Goal: Information Seeking & Learning: Learn about a topic

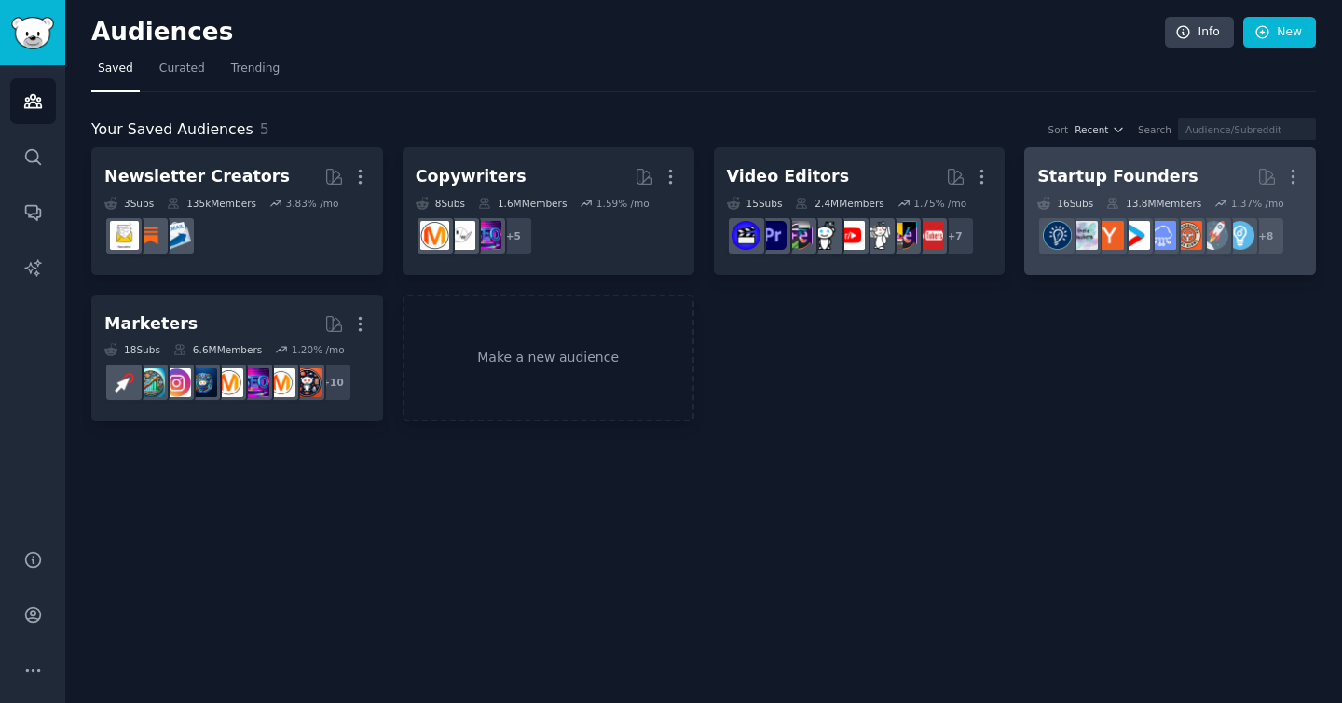
click at [1110, 191] on h2 "Startup Founders More" at bounding box center [1170, 176] width 266 height 33
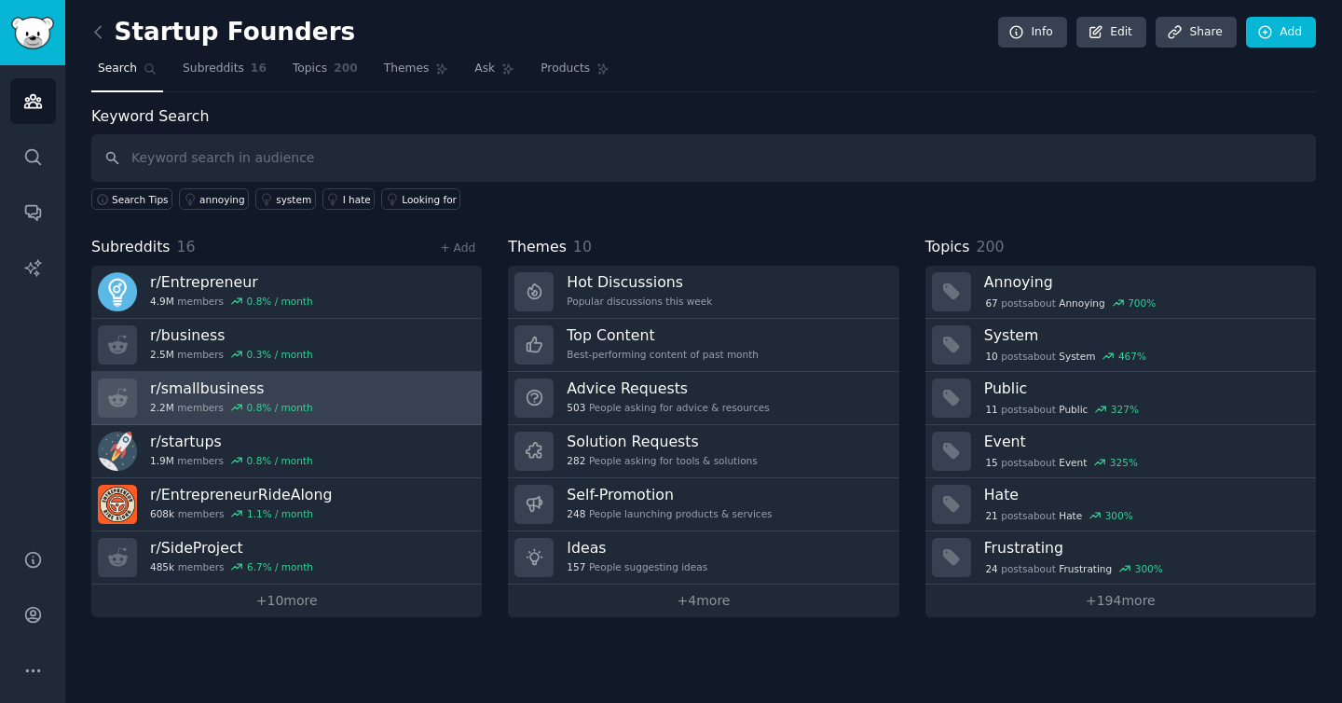
click at [274, 392] on h3 "r/ smallbusiness" at bounding box center [231, 388] width 163 height 20
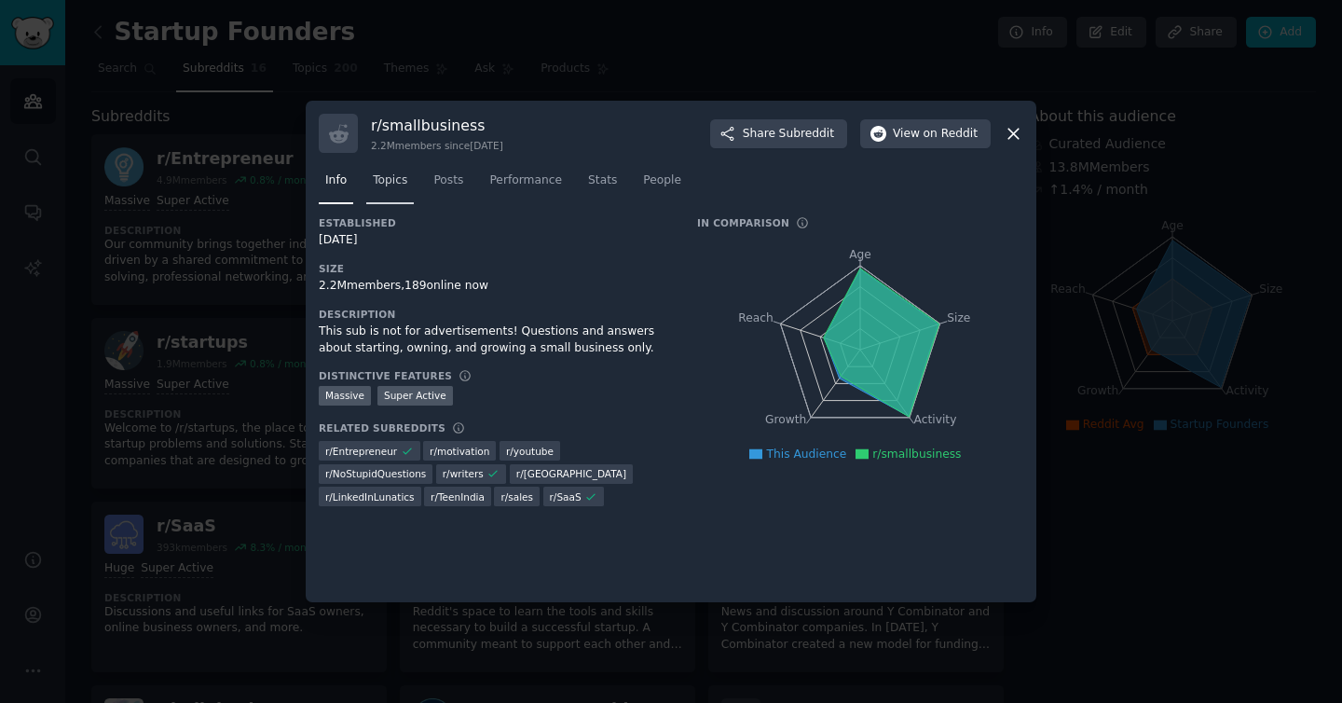
click at [403, 188] on span "Topics" at bounding box center [390, 180] width 34 height 17
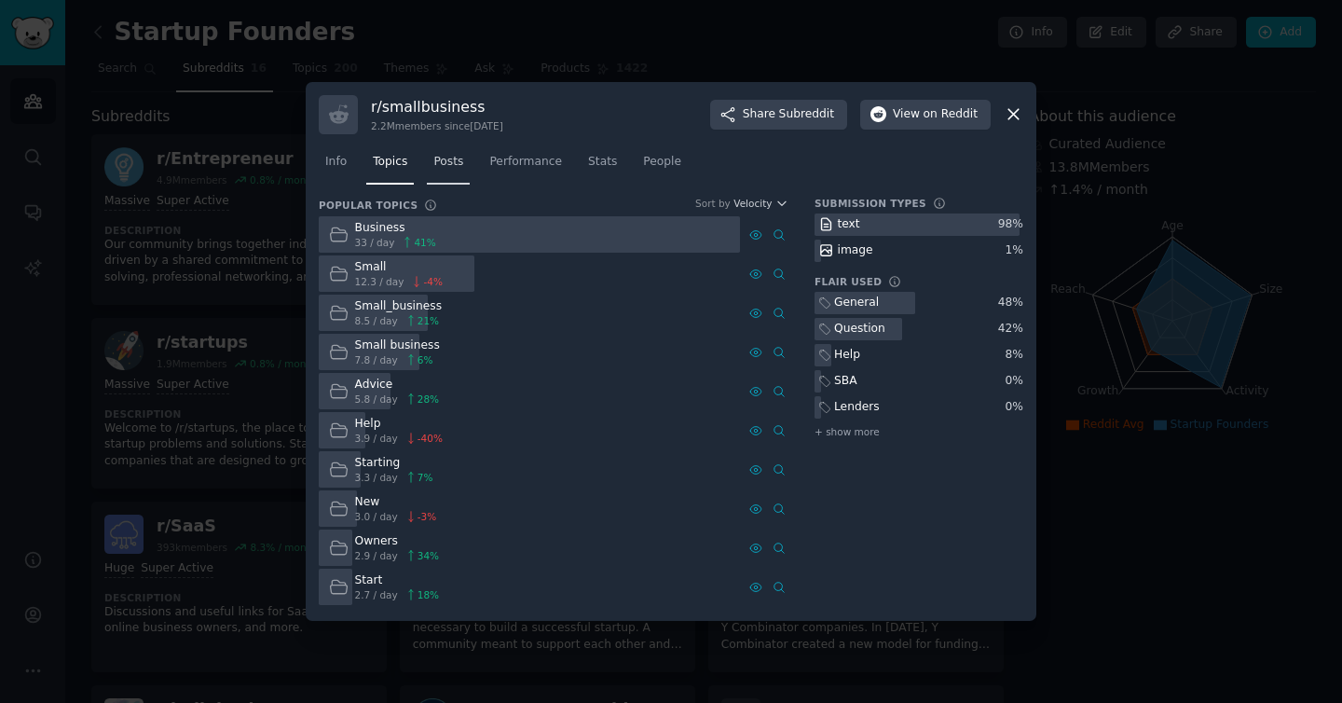
click at [442, 173] on link "Posts" at bounding box center [448, 166] width 43 height 38
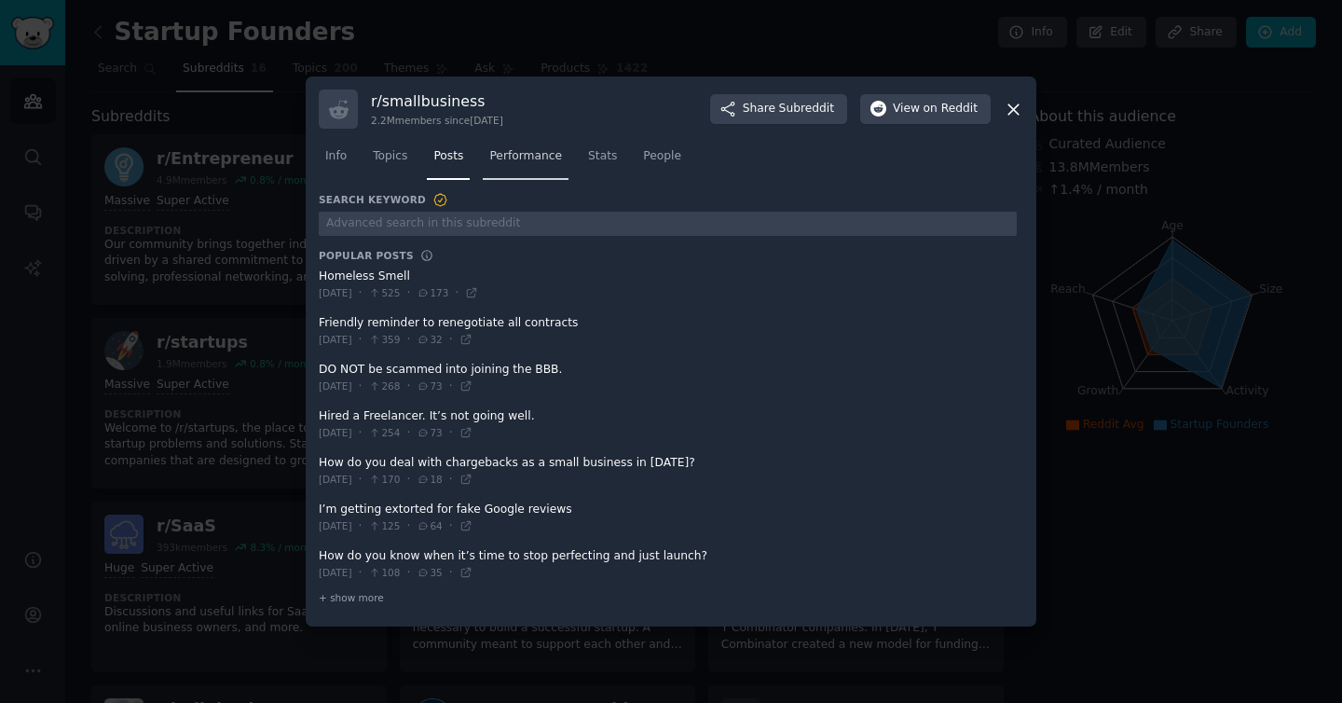
click at [534, 165] on link "Performance" at bounding box center [526, 161] width 86 height 38
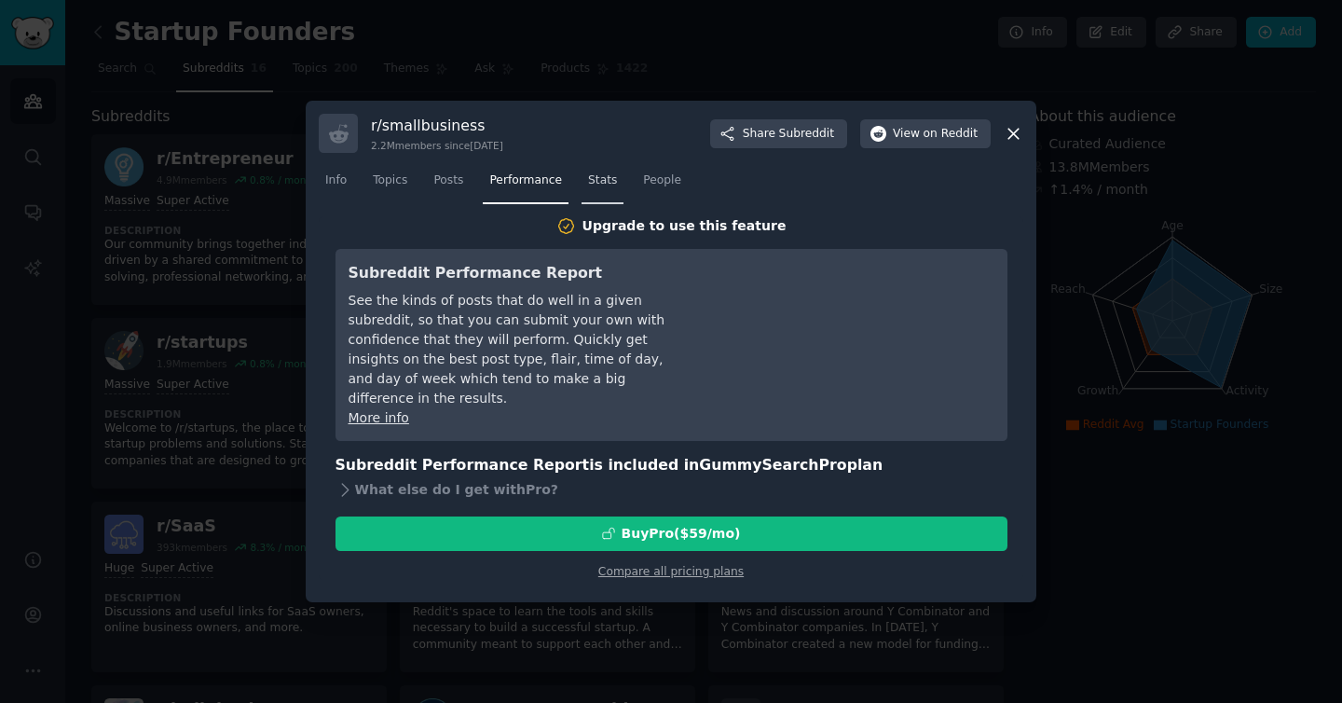
click at [598, 187] on span "Stats" at bounding box center [602, 180] width 29 height 17
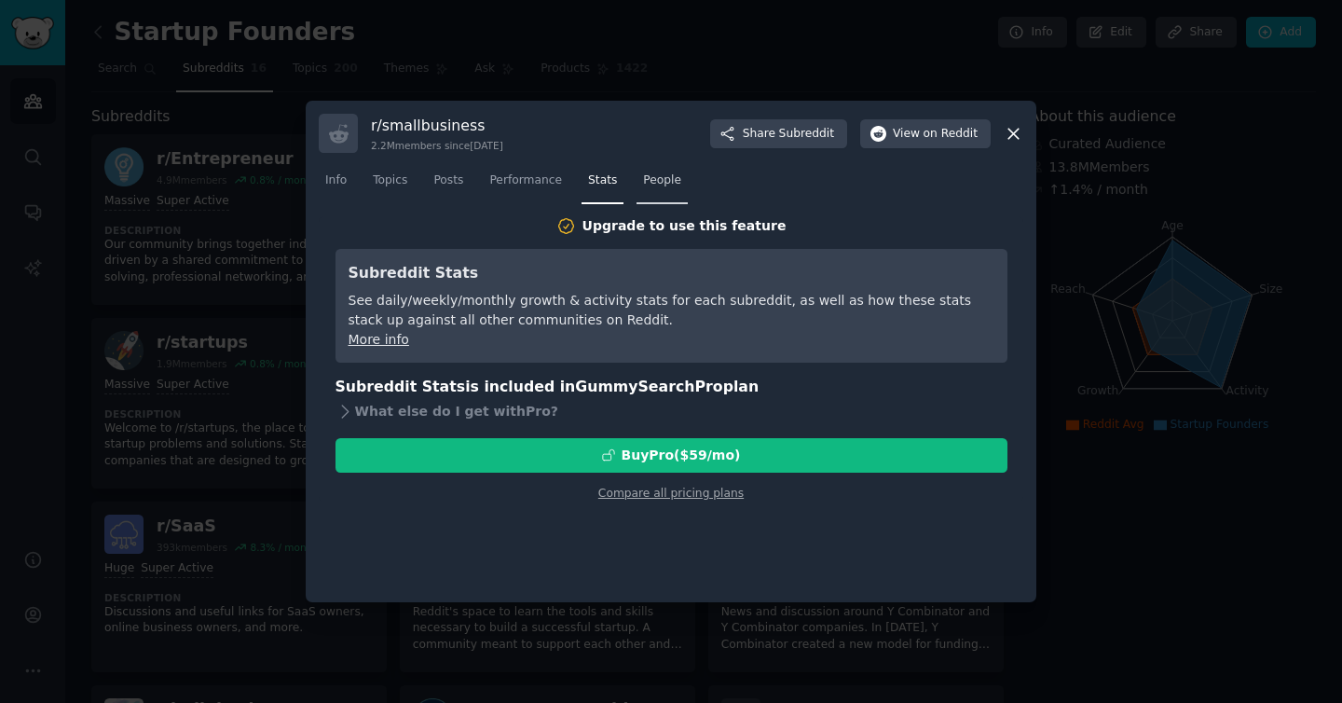
click at [643, 182] on span "People" at bounding box center [662, 180] width 38 height 17
click at [393, 183] on span "Topics" at bounding box center [390, 180] width 34 height 17
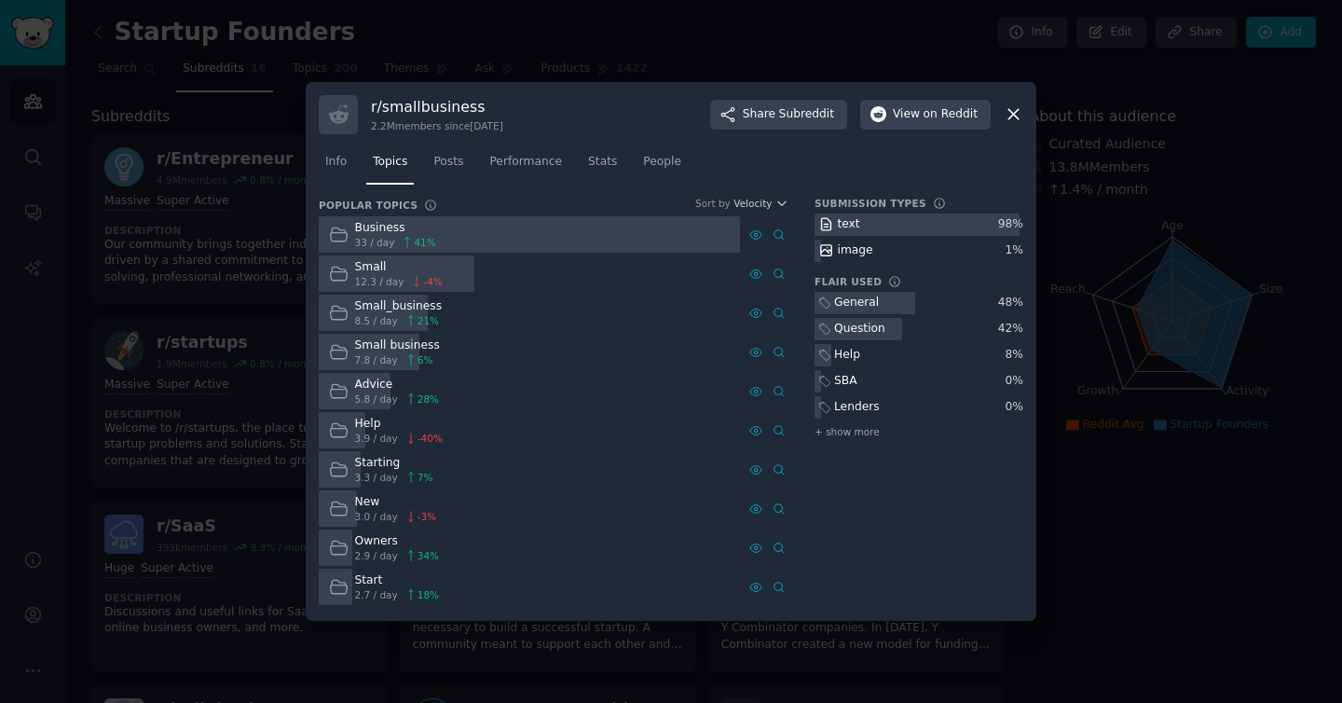
click at [393, 308] on div "Small_business" at bounding box center [399, 306] width 88 height 17
click at [333, 319] on icon at bounding box center [338, 312] width 17 height 13
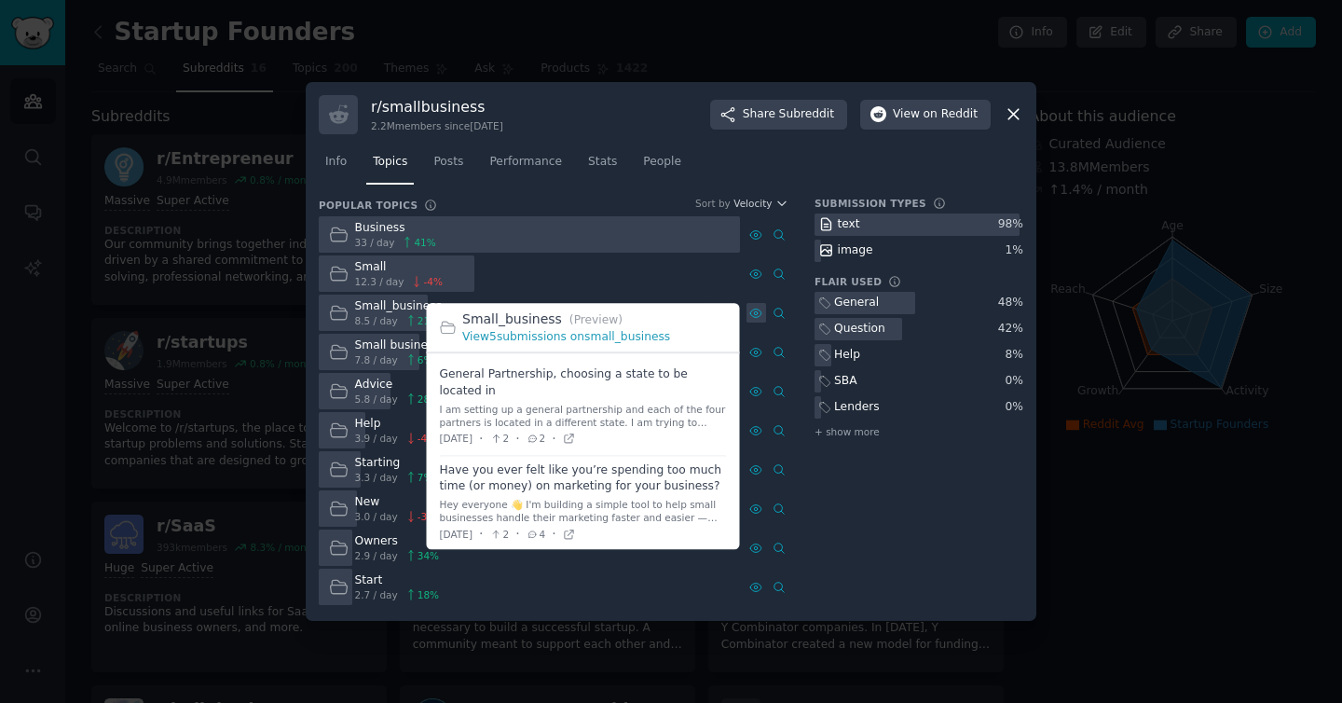
click at [757, 320] on div at bounding box center [756, 313] width 20 height 20
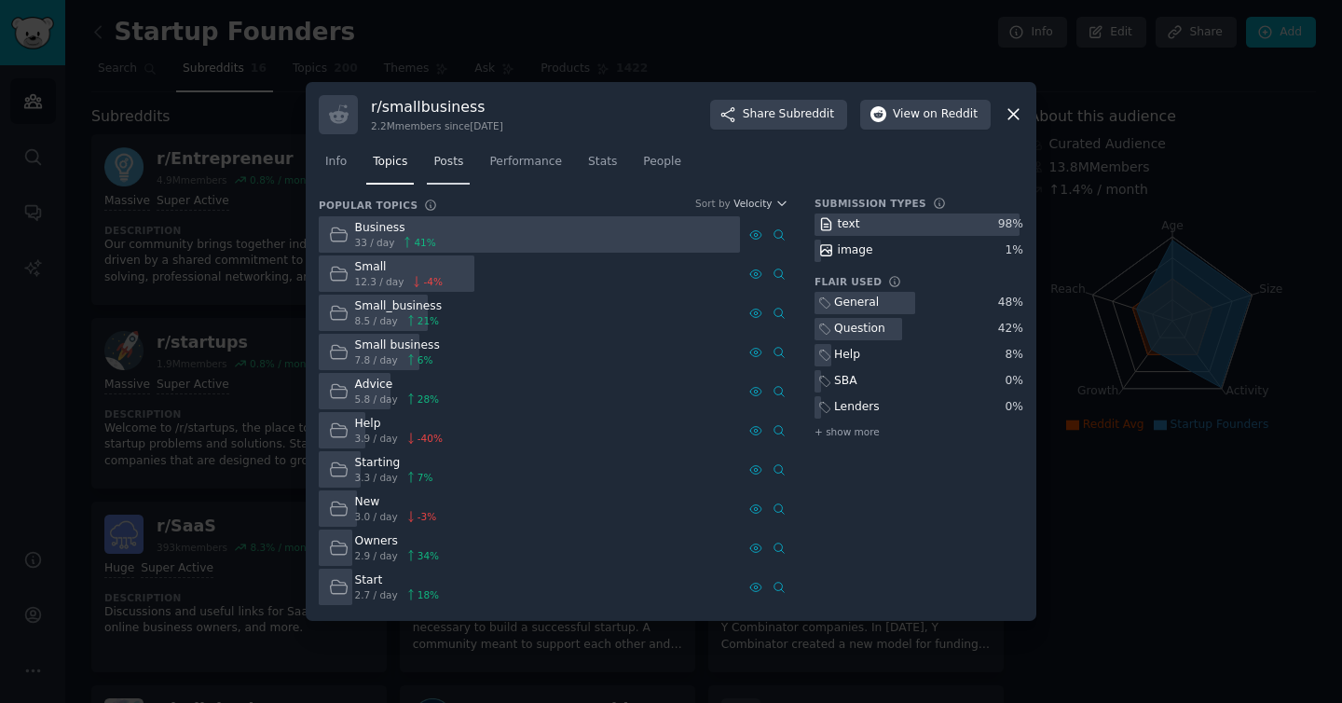
click at [464, 170] on link "Posts" at bounding box center [448, 166] width 43 height 38
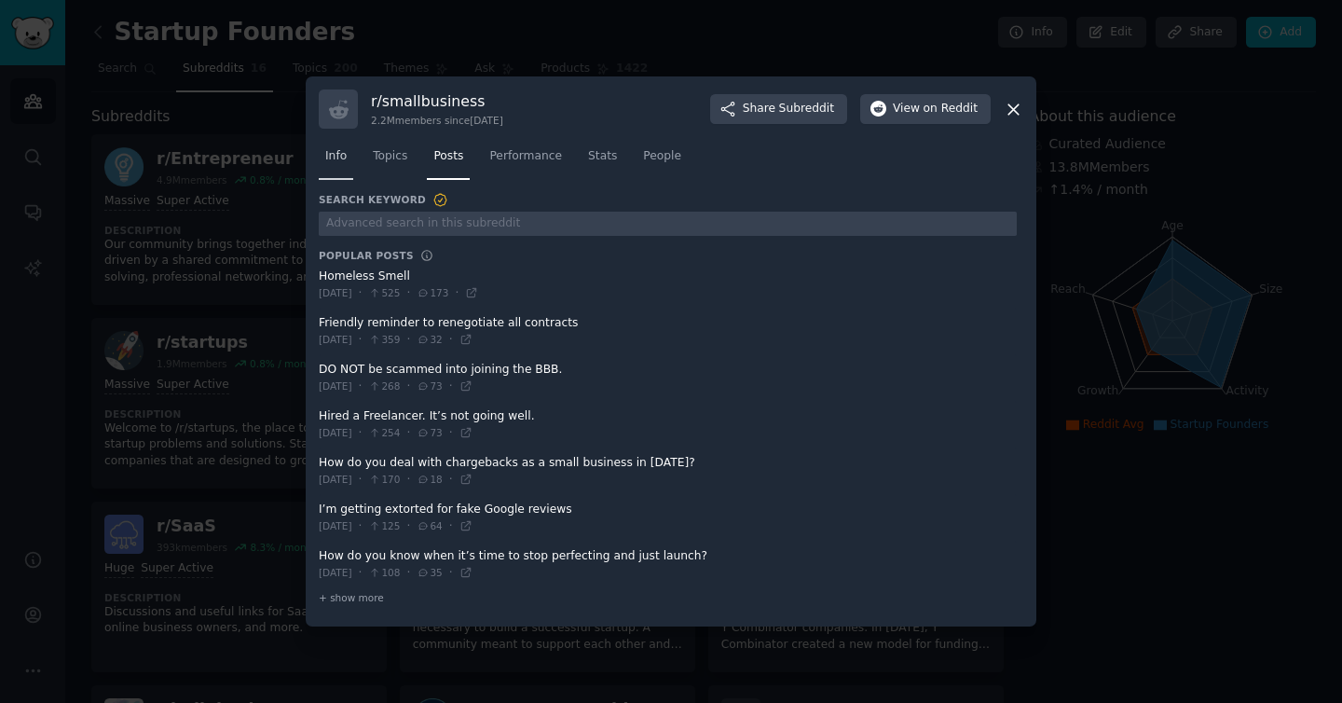
click at [334, 159] on span "Info" at bounding box center [335, 156] width 21 height 17
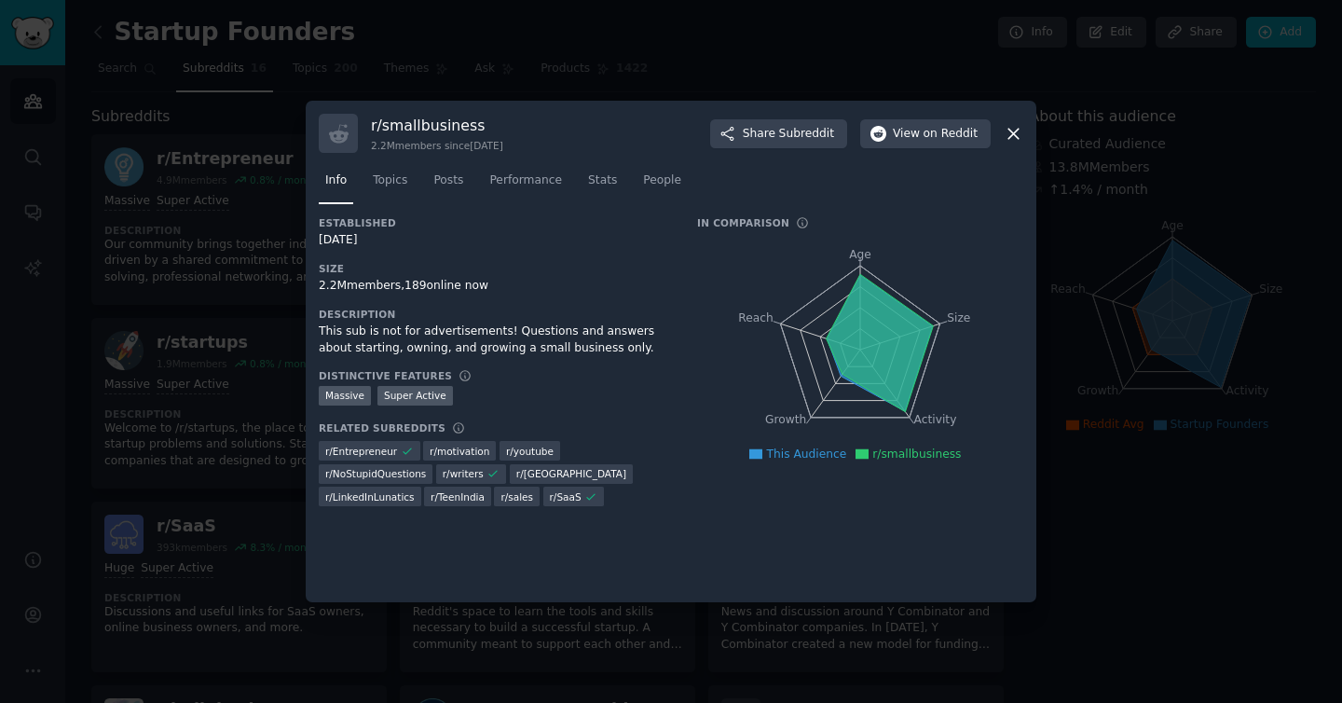
drag, startPoint x: 1016, startPoint y: 122, endPoint x: 1010, endPoint y: 139, distance: 17.7
click at [1016, 122] on div "r/ smallbusiness 2.2M members since [DATE] Share Subreddit View on Reddit" at bounding box center [671, 133] width 704 height 39
click at [1008, 145] on div "r/ smallbusiness 2.2M members since [DATE] Share Subreddit View on Reddit" at bounding box center [671, 133] width 704 height 39
drag, startPoint x: 1011, startPoint y: 133, endPoint x: 975, endPoint y: 150, distance: 40.0
click at [1011, 133] on icon at bounding box center [1014, 134] width 20 height 20
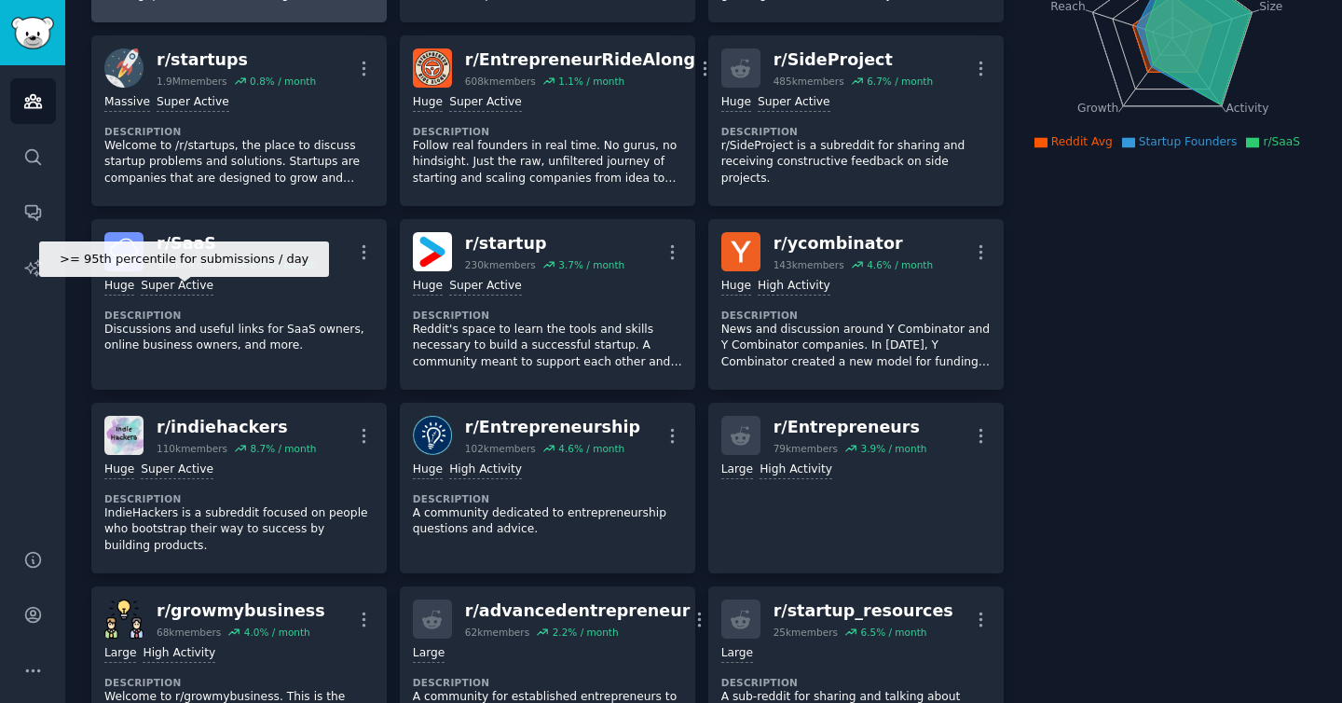
scroll to position [280, 0]
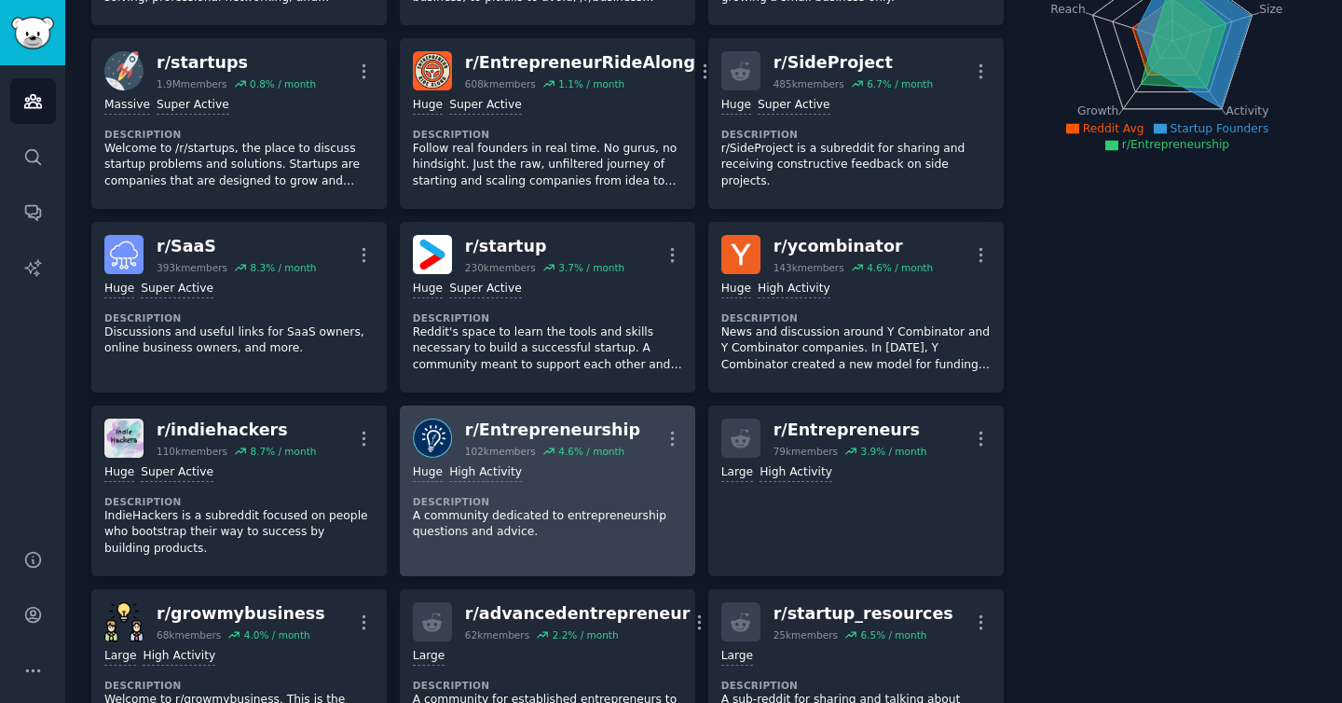
click at [580, 430] on div "r/ Entrepreneurship" at bounding box center [552, 429] width 175 height 23
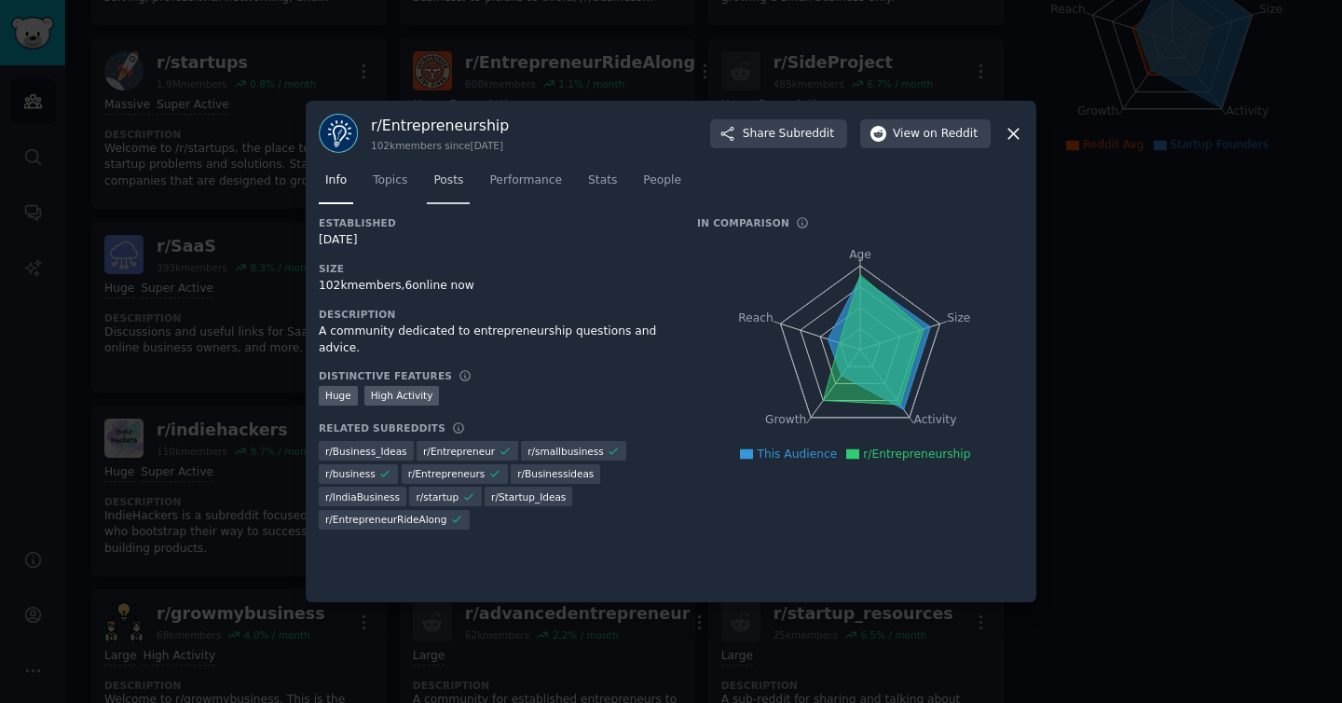
click at [464, 182] on link "Posts" at bounding box center [448, 185] width 43 height 38
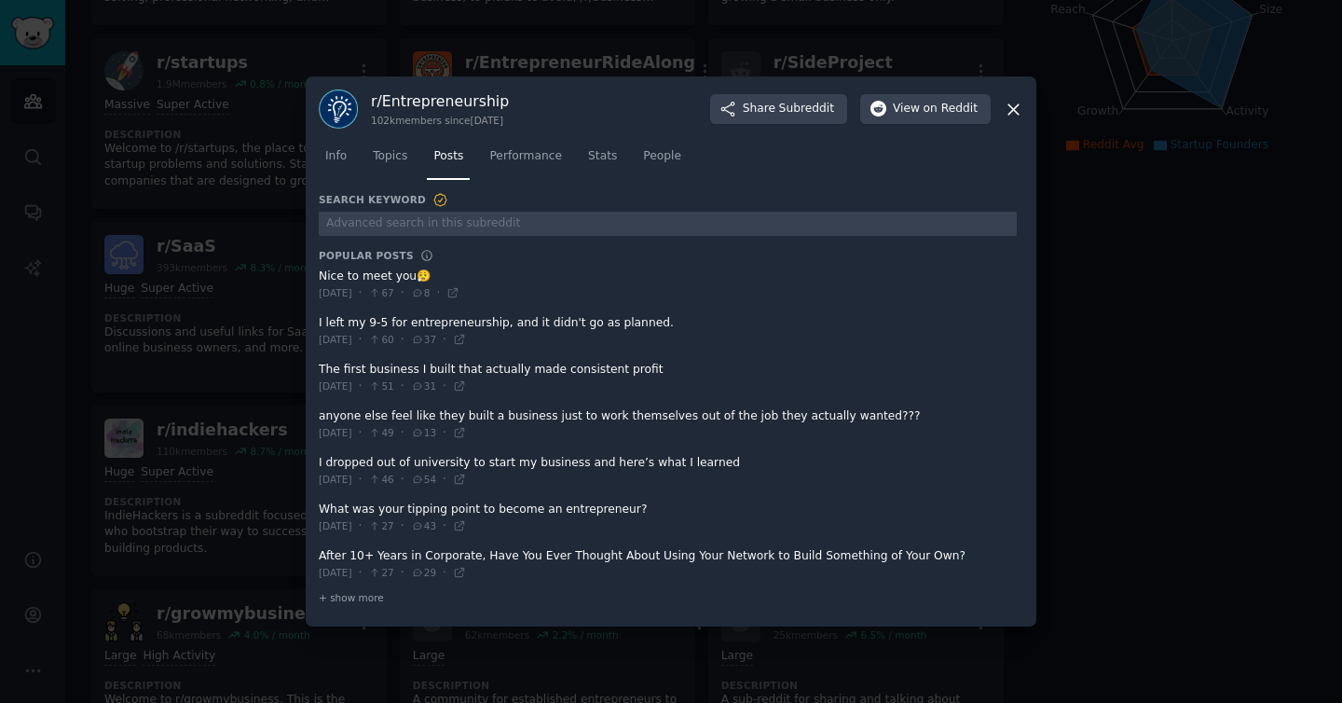
click at [554, 422] on span at bounding box center [668, 425] width 698 height 46
click at [542, 408] on span at bounding box center [668, 425] width 698 height 46
click at [263, 403] on div at bounding box center [671, 351] width 1342 height 703
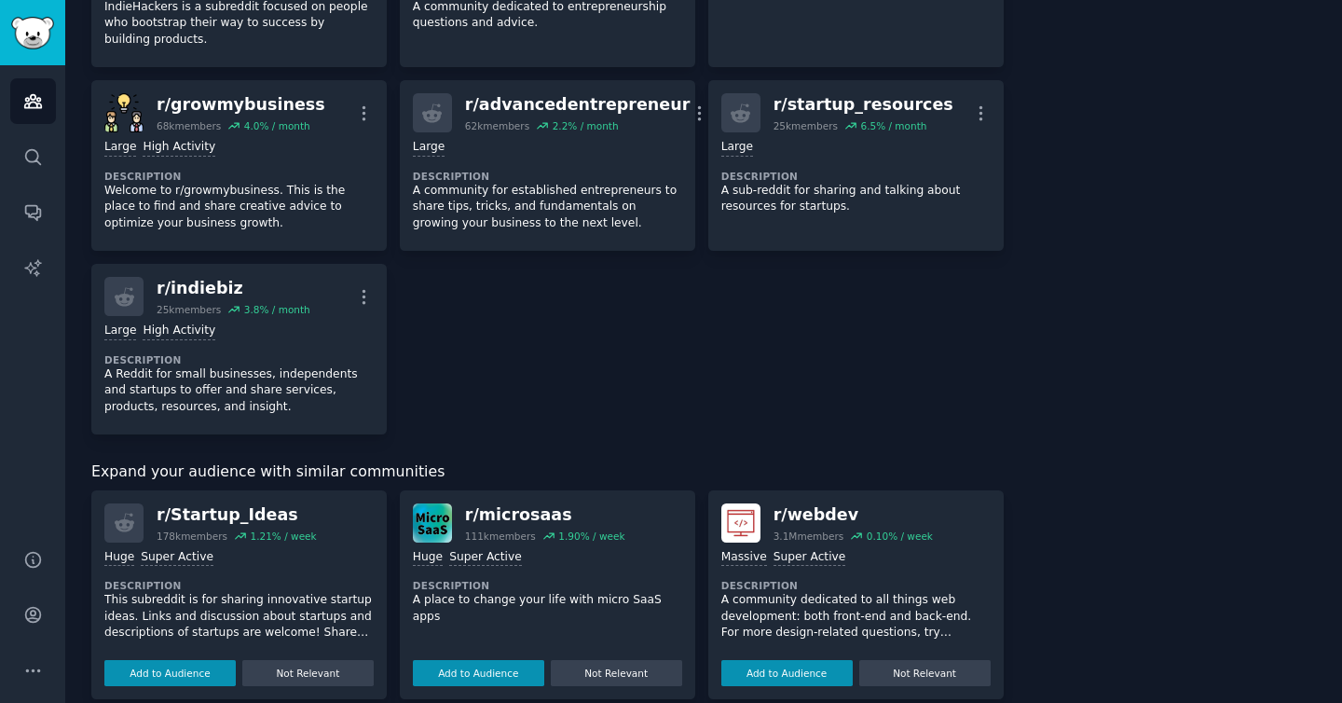
scroll to position [1240, 0]
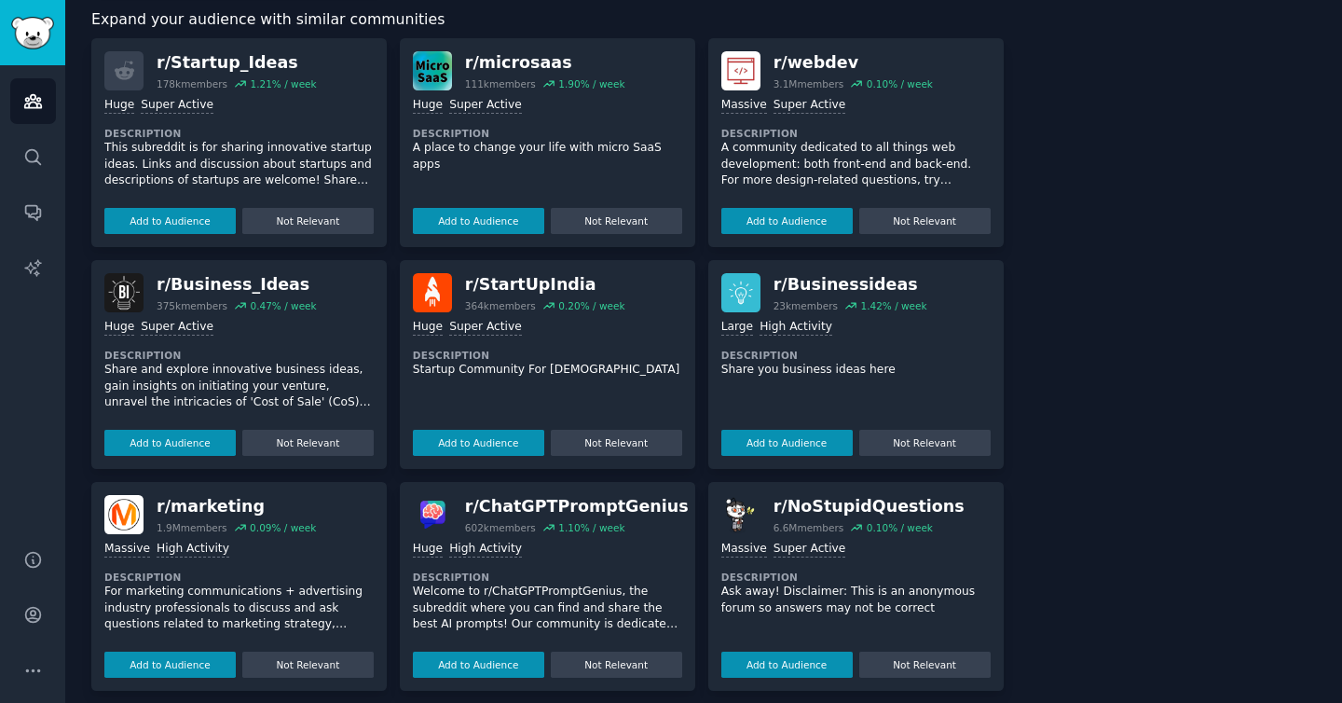
click at [280, 101] on div ">= 95th percentile for submissions / day Huge Super Active" at bounding box center [238, 106] width 269 height 18
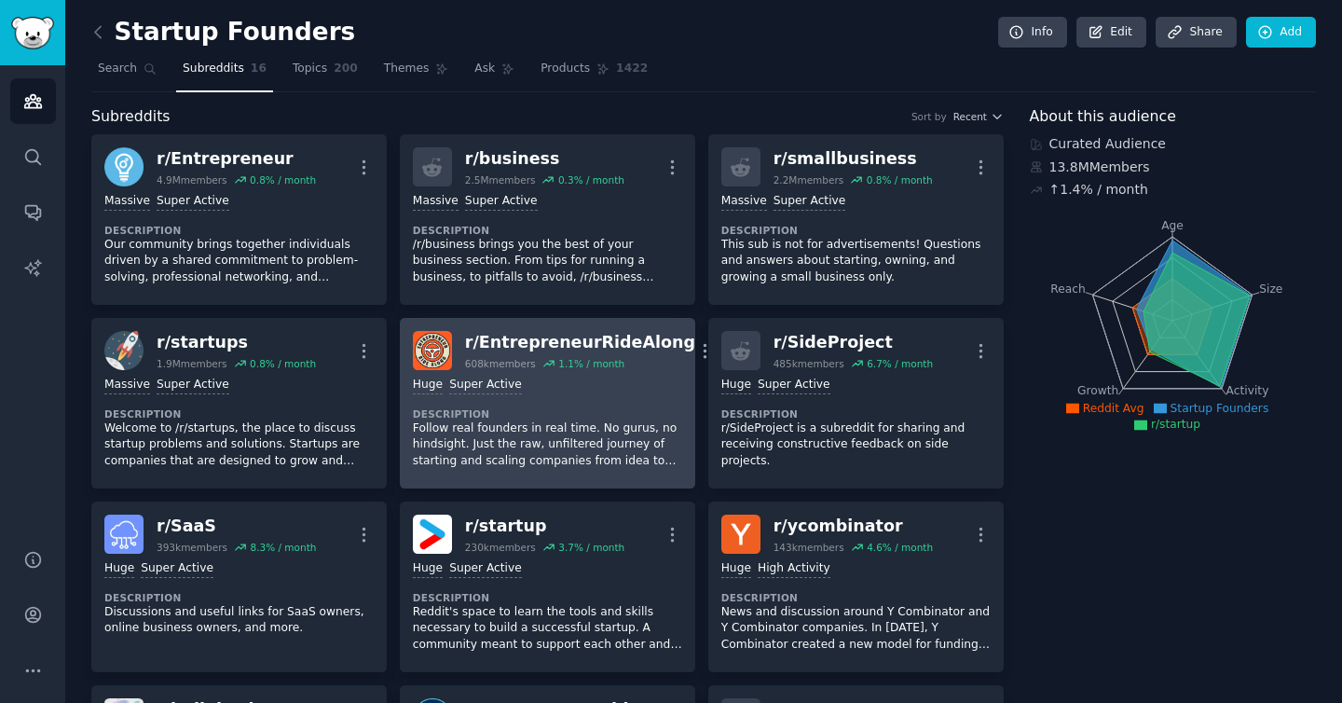
scroll to position [229, 0]
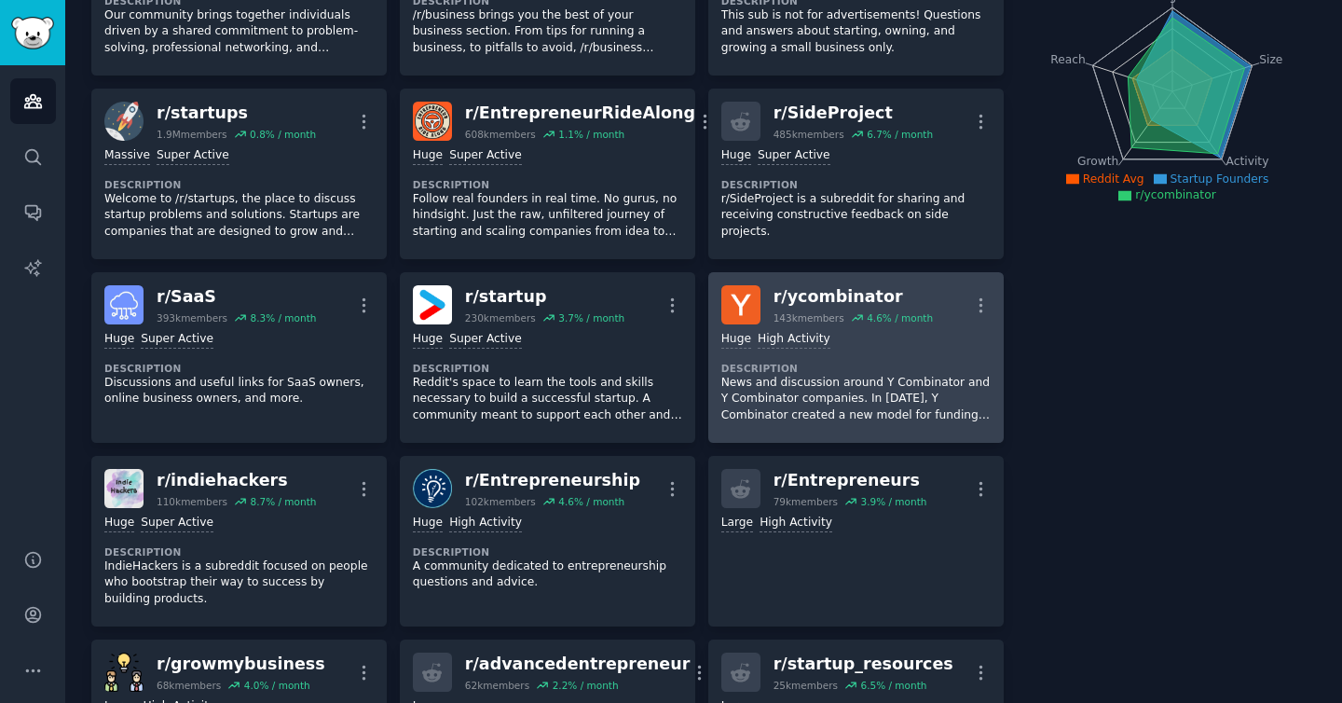
click at [864, 353] on div "Huge High Activity Description News and discussion around Y Combinator and Y Co…" at bounding box center [855, 376] width 269 height 105
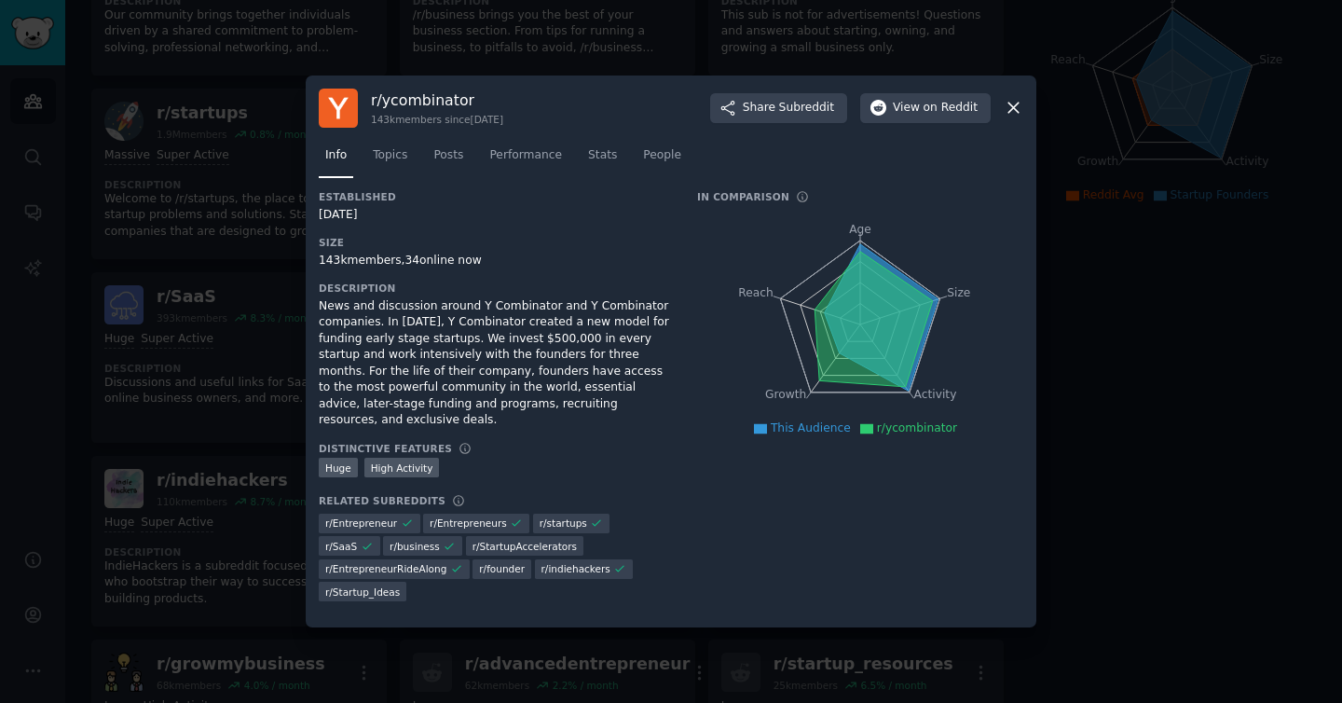
click at [424, 179] on nav "Info Topics Posts Performance Stats People" at bounding box center [671, 160] width 704 height 38
click at [428, 179] on link "Posts" at bounding box center [448, 160] width 43 height 38
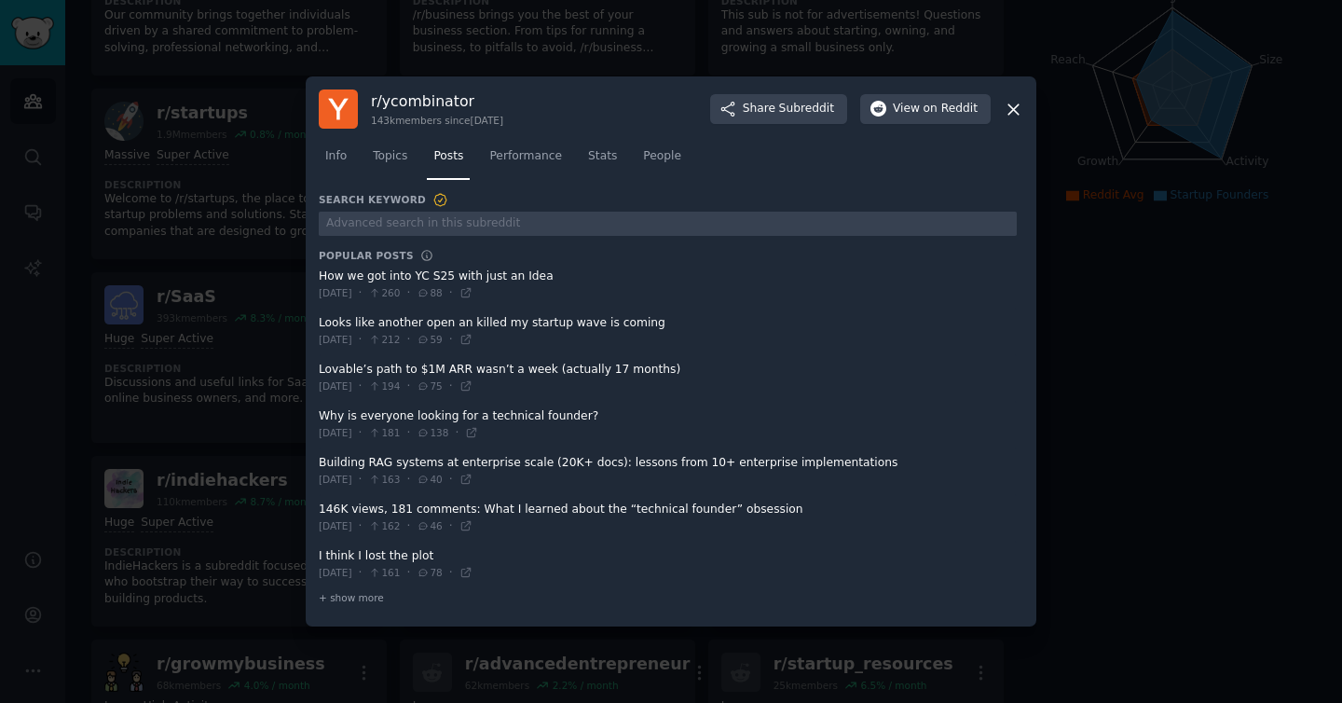
click at [80, 346] on div at bounding box center [671, 351] width 1342 height 703
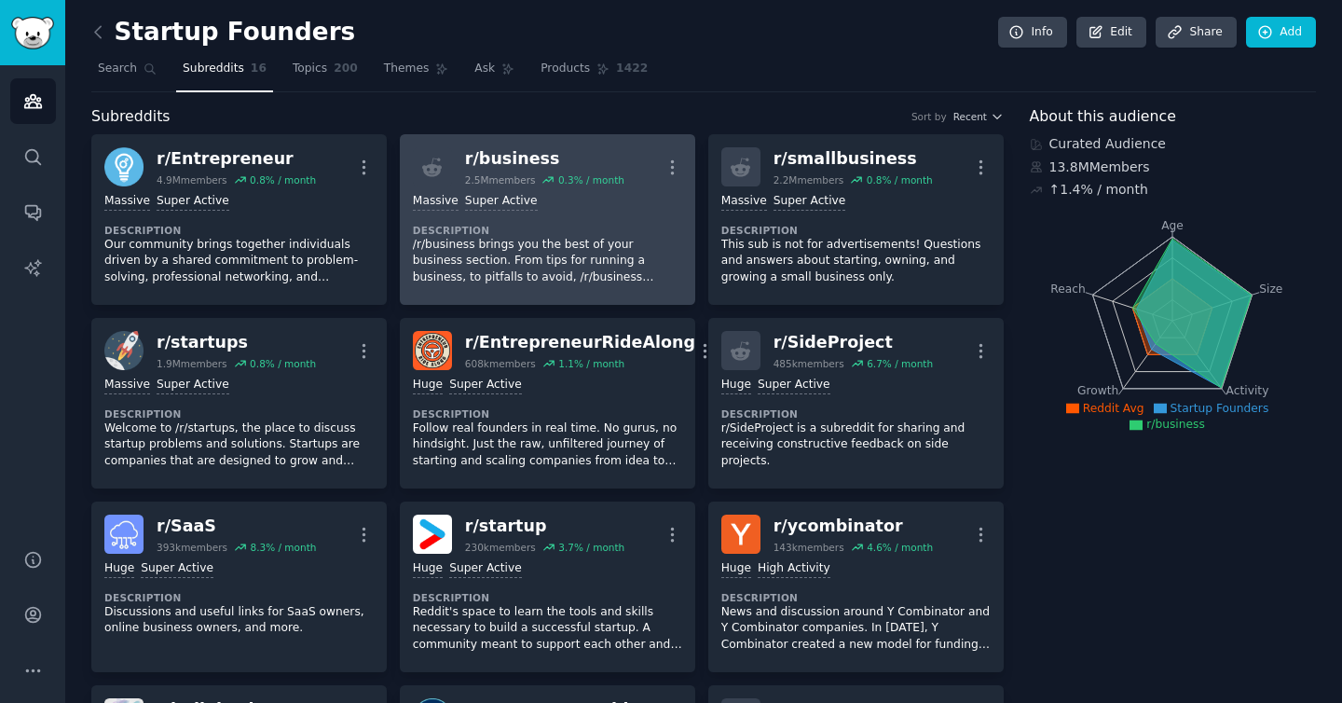
click at [621, 217] on div "Massive Super Active Description /r/business brings you the best of your busine…" at bounding box center [547, 238] width 269 height 105
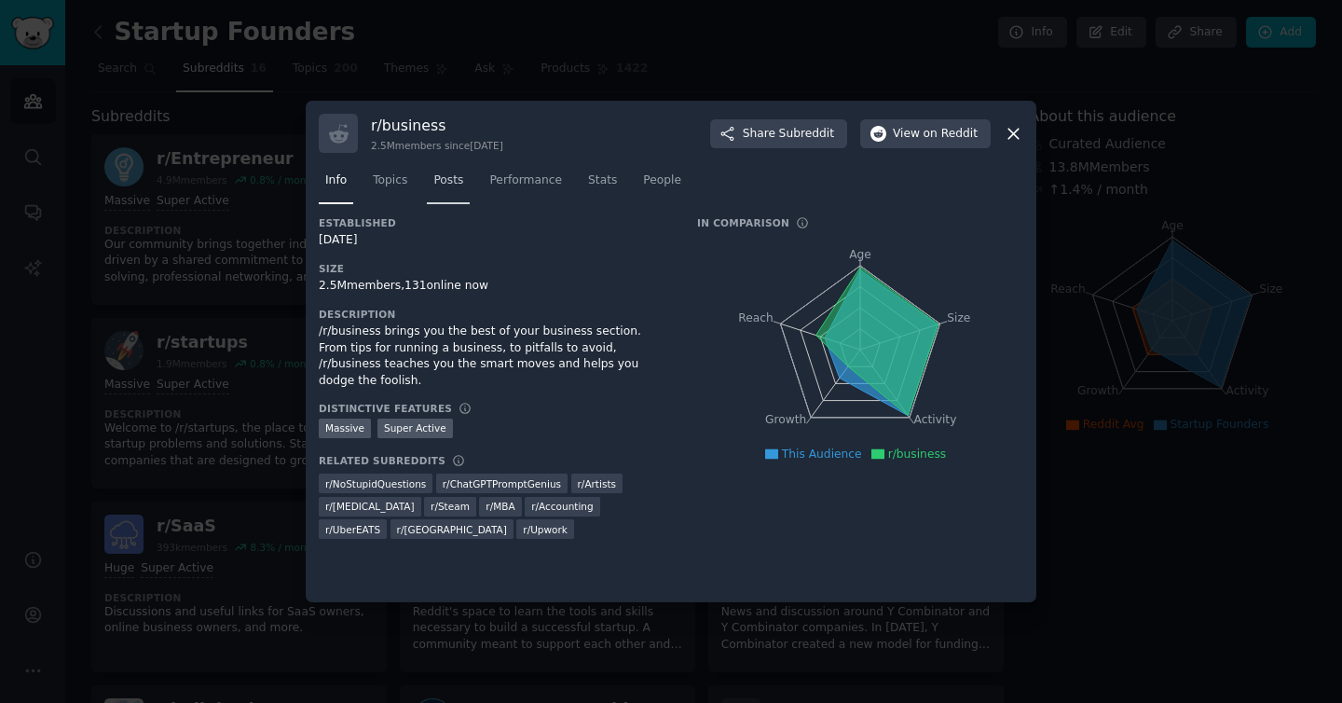
click at [461, 182] on span "Posts" at bounding box center [448, 180] width 30 height 17
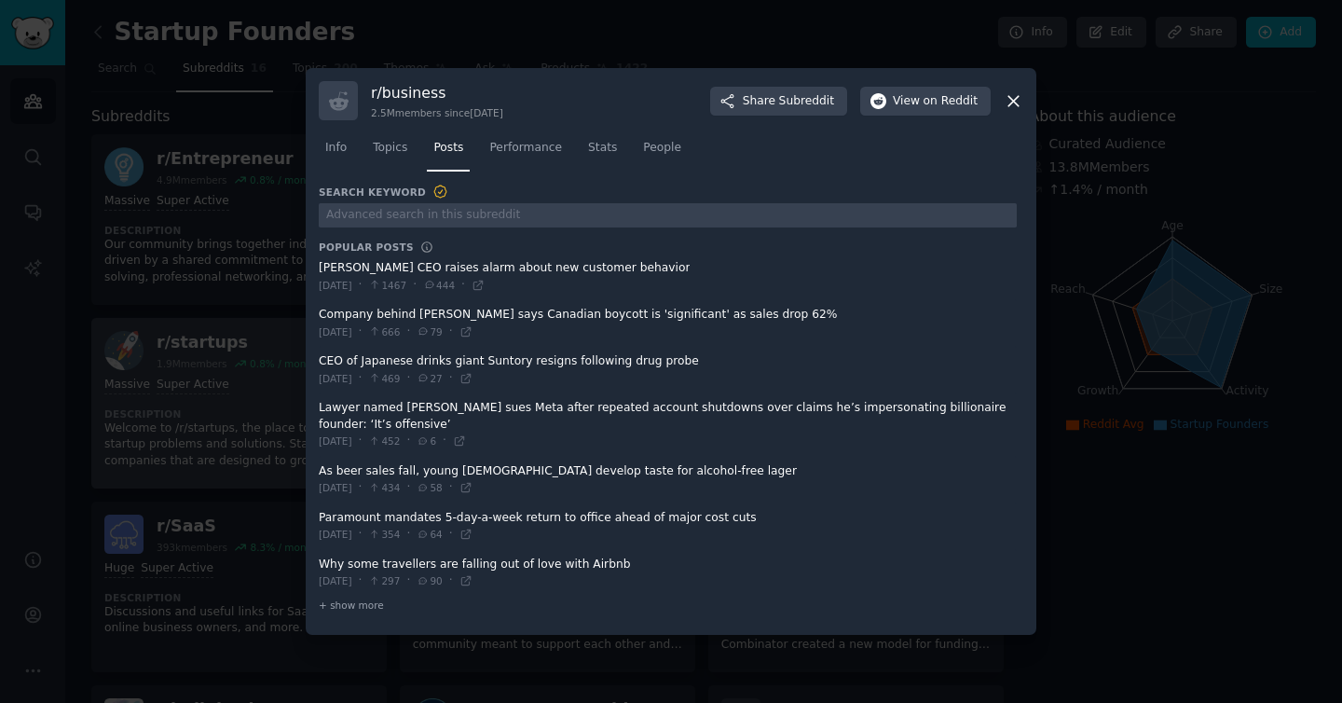
drag, startPoint x: 221, startPoint y: 385, endPoint x: 193, endPoint y: 413, distance: 39.5
click at [219, 387] on div at bounding box center [671, 351] width 1342 height 703
